Goal: Task Accomplishment & Management: Use online tool/utility

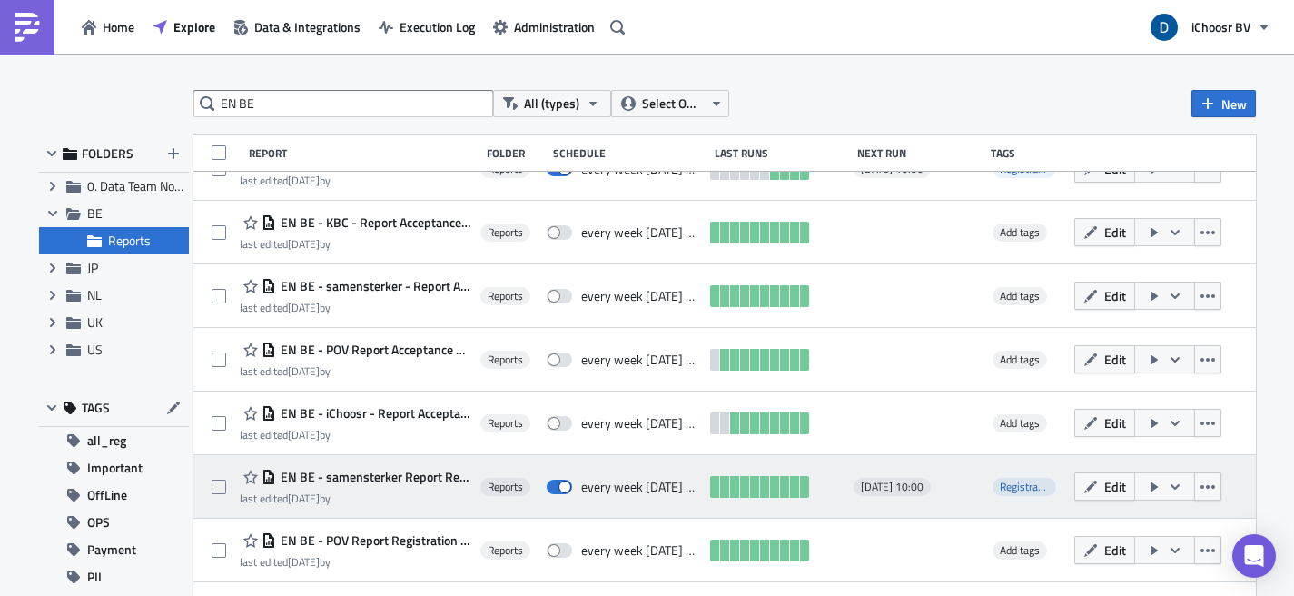
scroll to position [36, 0]
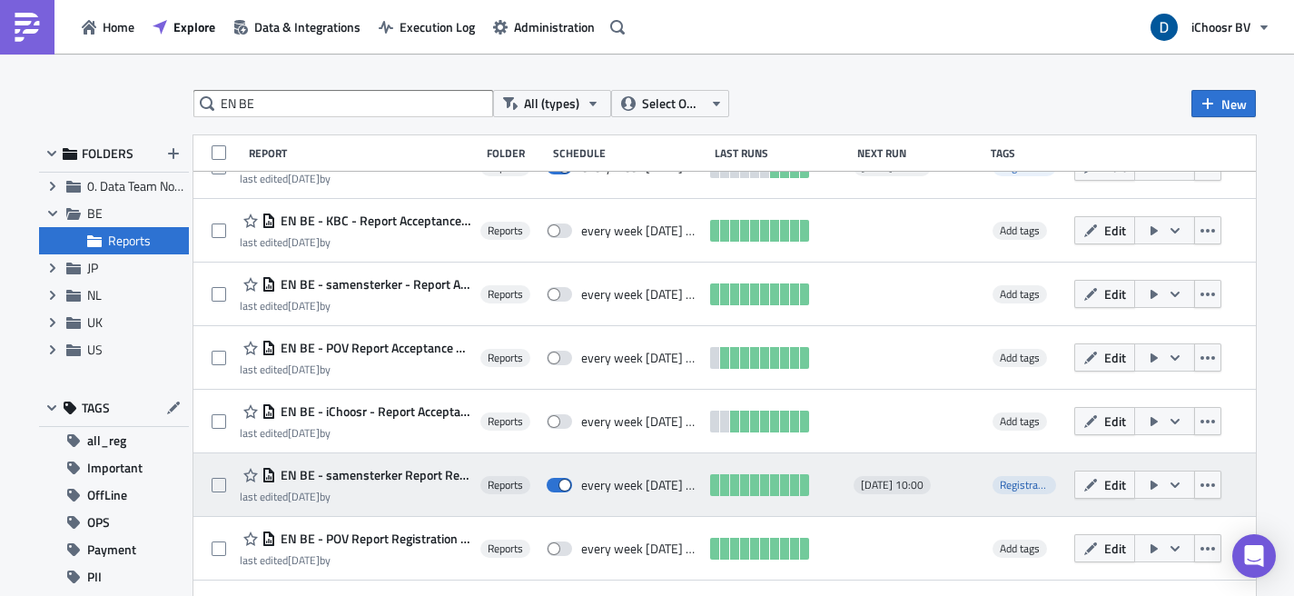
click at [443, 474] on span "EN BE - samensterker Report Registrations" at bounding box center [373, 475] width 194 height 16
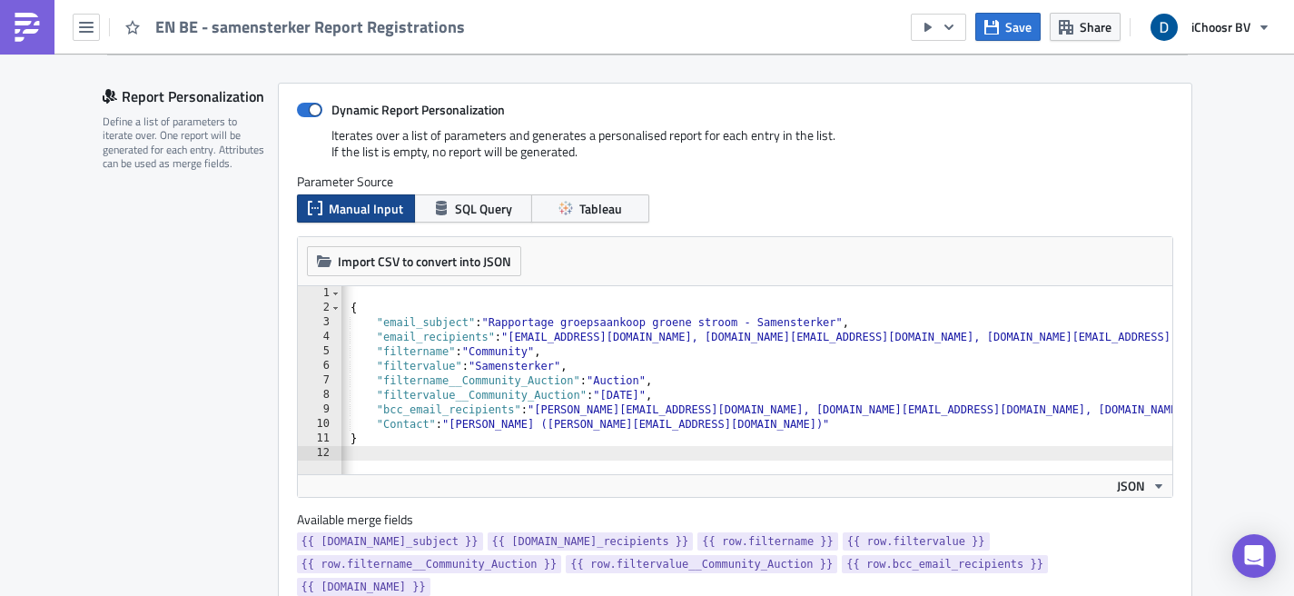
scroll to position [0, 144]
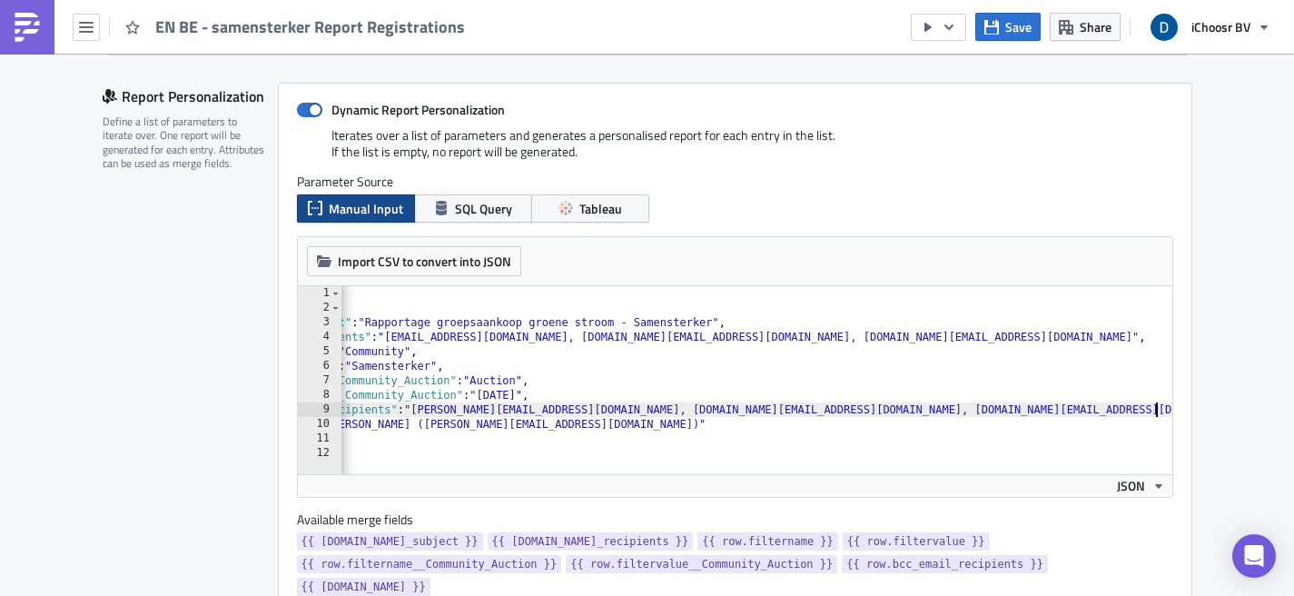
click at [1148, 411] on div "[ { "email_subject" : "Rapportage groepsaankoop groene stroom - Samensterker" ,…" at bounding box center [685, 387] width 976 height 203
paste textarea "[EMAIL_ADDRESS][DOMAIN_NAME]"
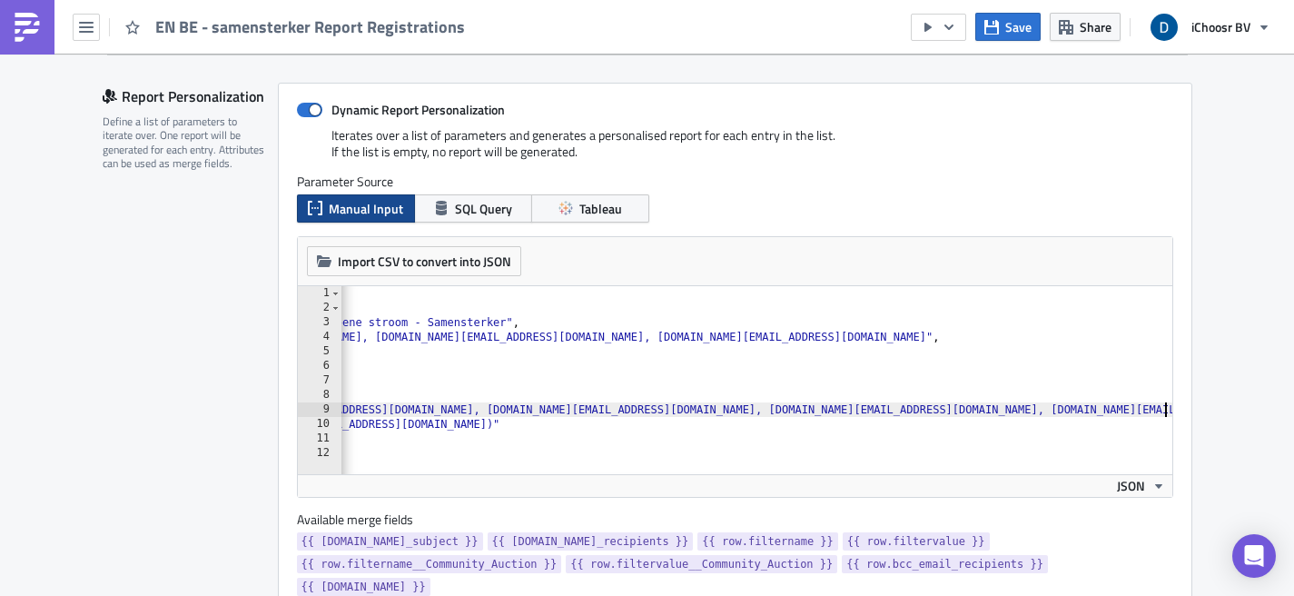
scroll to position [0, 350]
type textarea ""bcc_email_recipients": "[PERSON_NAME][EMAIL_ADDRESS][DOMAIN_NAME], [DOMAIN_NAM…"
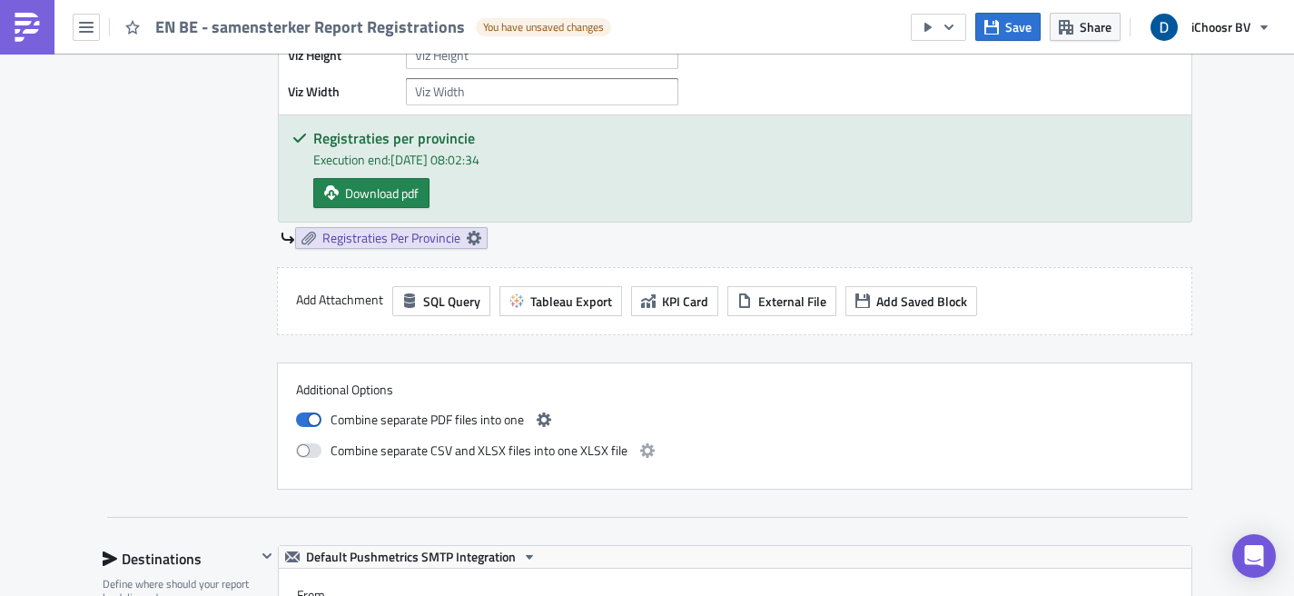
scroll to position [3812, 0]
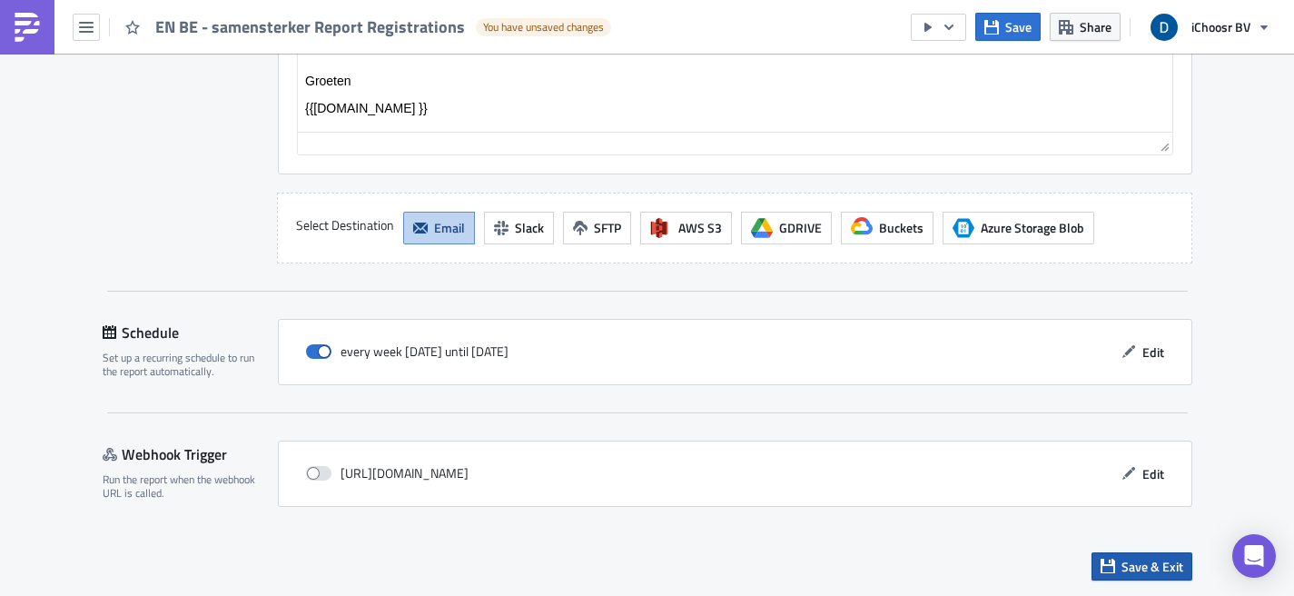
click at [1135, 569] on span "Save & Exit" at bounding box center [1153, 566] width 62 height 19
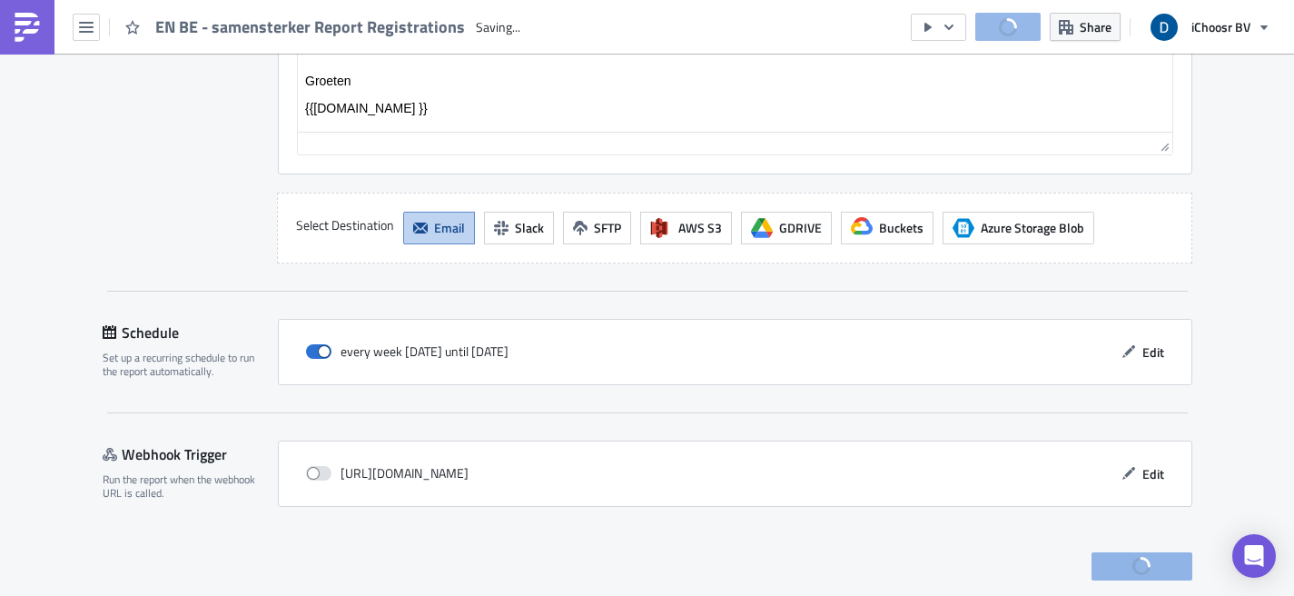
scroll to position [128, 0]
